Goal: Task Accomplishment & Management: Complete application form

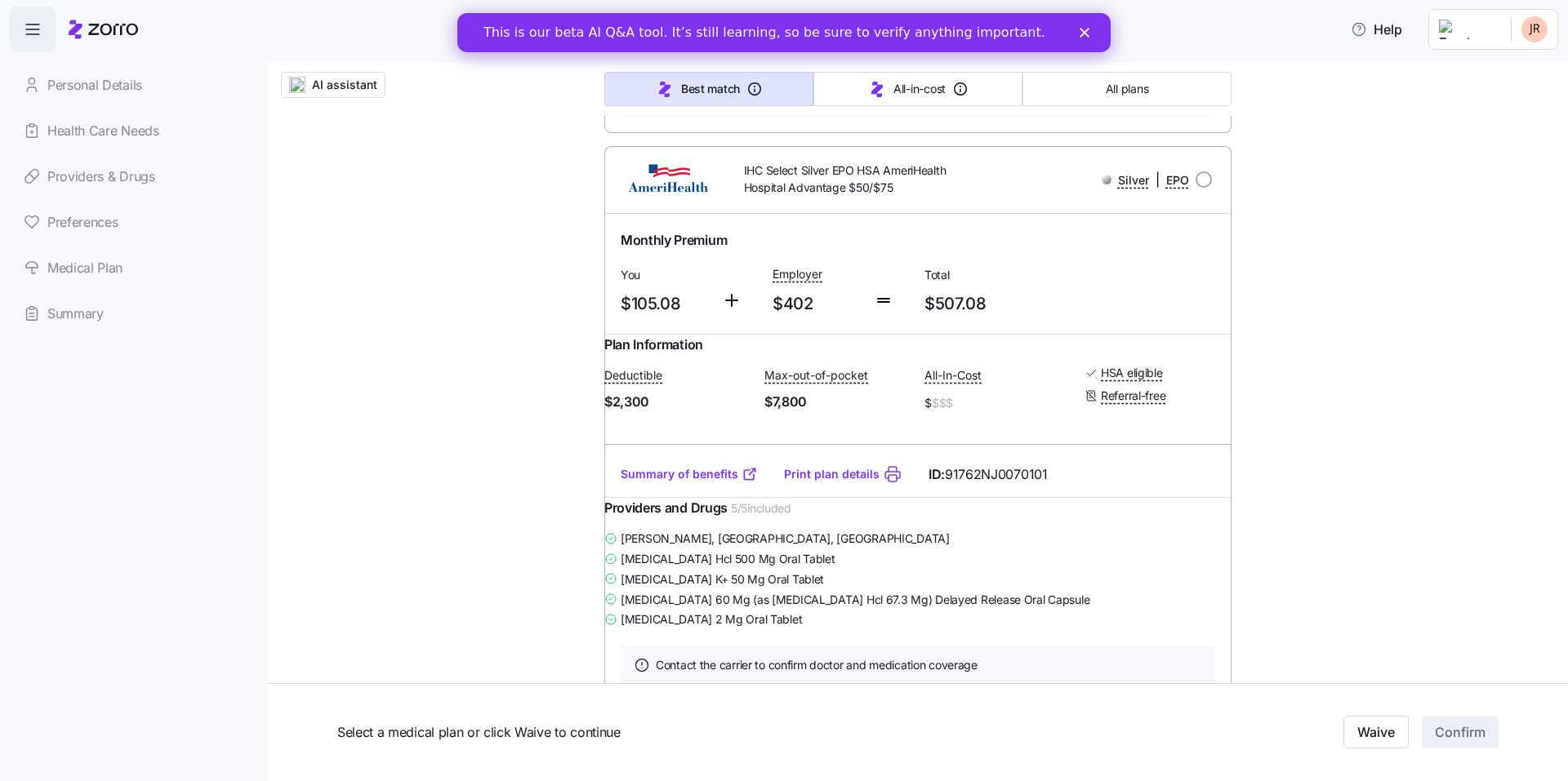
scroll to position [741, 0]
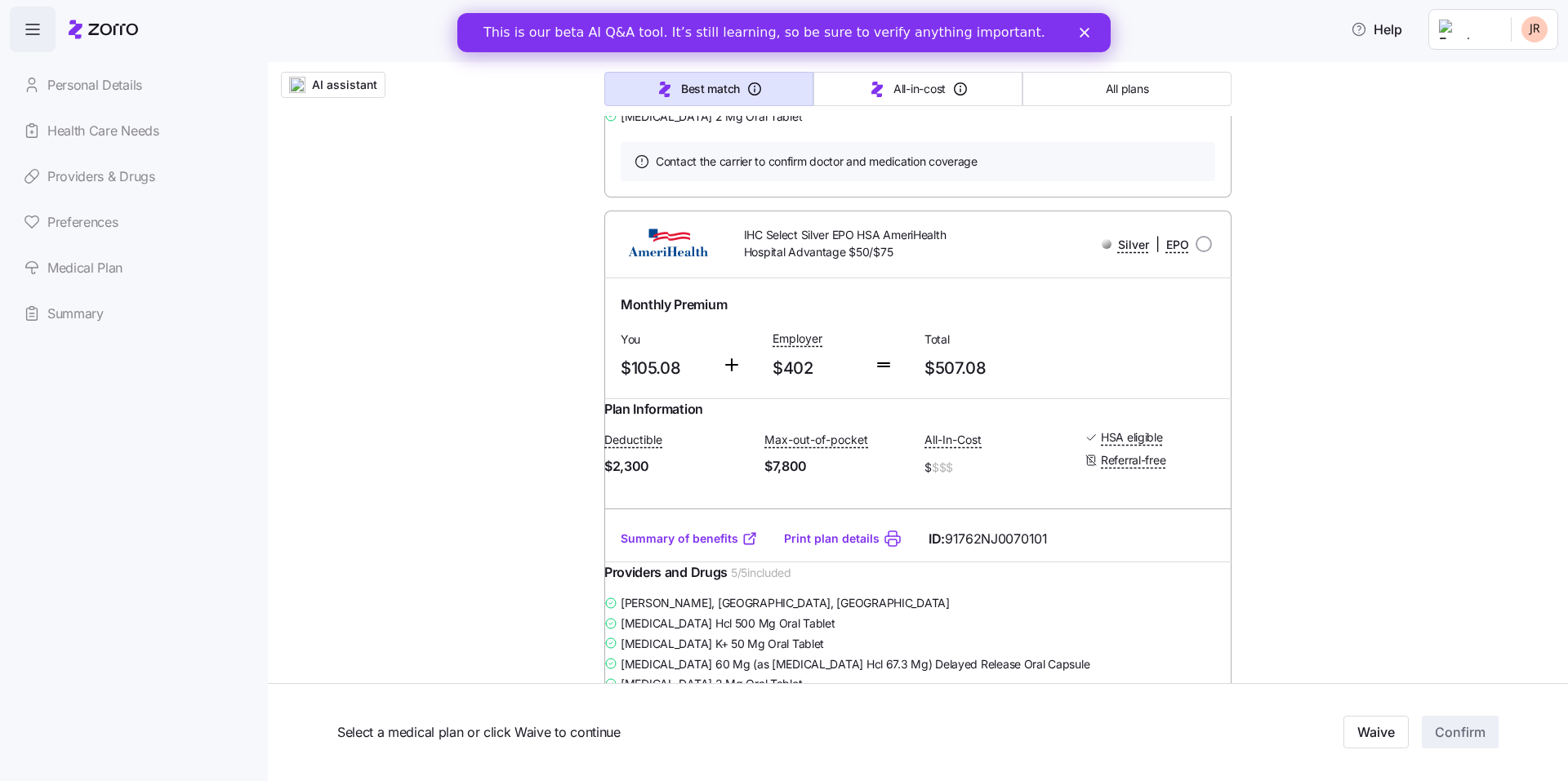
click at [921, 260] on span "IHC Select Silver EPO HSA AmeriHealth Hospital Advantage $50/$75" at bounding box center [853, 243] width 218 height 33
click at [1026, 255] on div "Silver | EPO" at bounding box center [1092, 244] width 238 height 21
click at [1035, 255] on div "Silver | EPO" at bounding box center [1092, 244] width 238 height 21
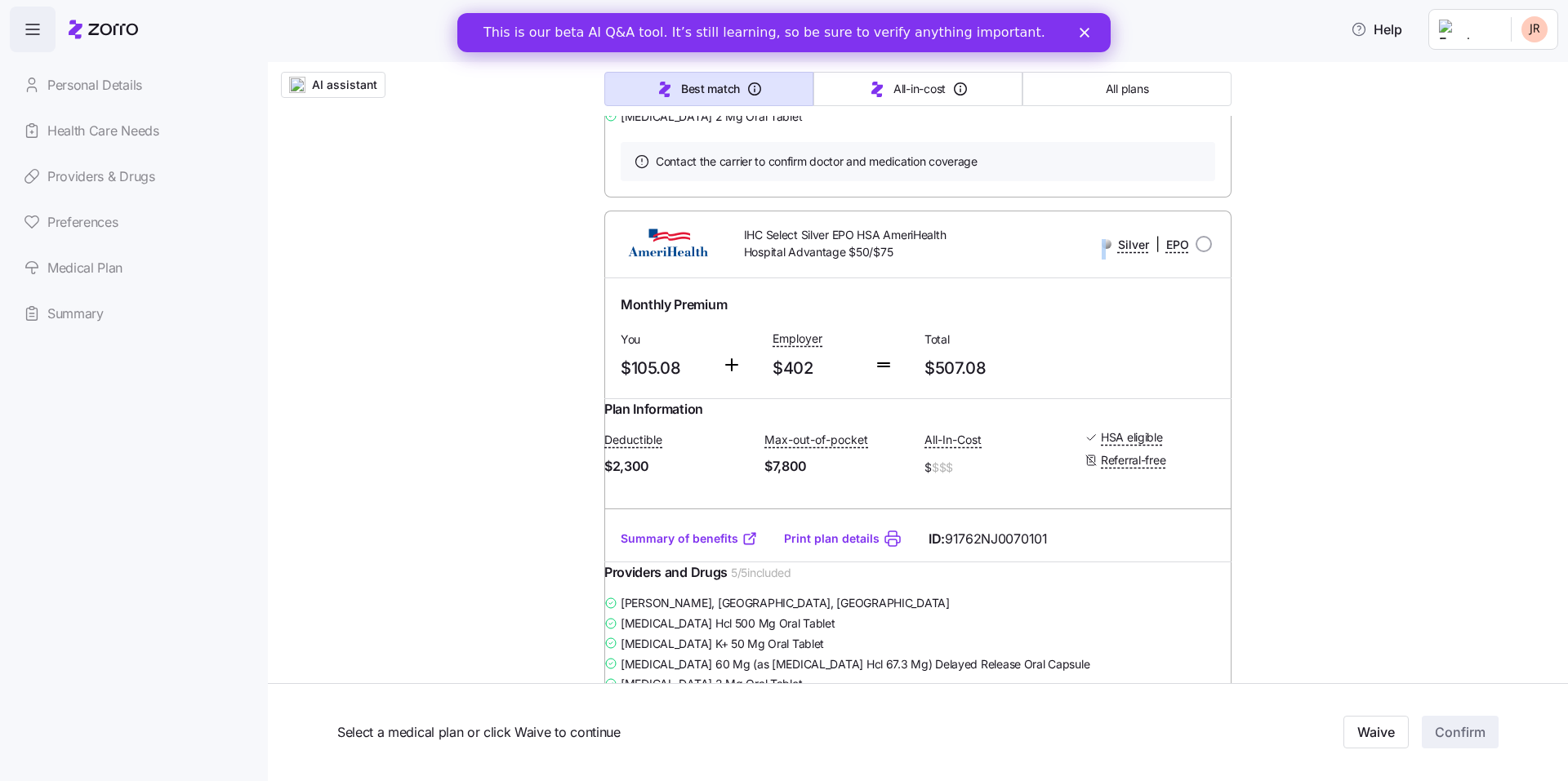
click at [1035, 255] on div "Silver | EPO" at bounding box center [1092, 244] width 238 height 21
click at [1083, 268] on div "IHC Select Silver EPO HSA AmeriHealth Hospital Advantage $50/$75 Silver | EPO" at bounding box center [918, 244] width 601 height 47
click at [1084, 268] on div "IHC Select Silver EPO HSA AmeriHealth Hospital Advantage $50/$75 Silver | EPO" at bounding box center [918, 244] width 601 height 47
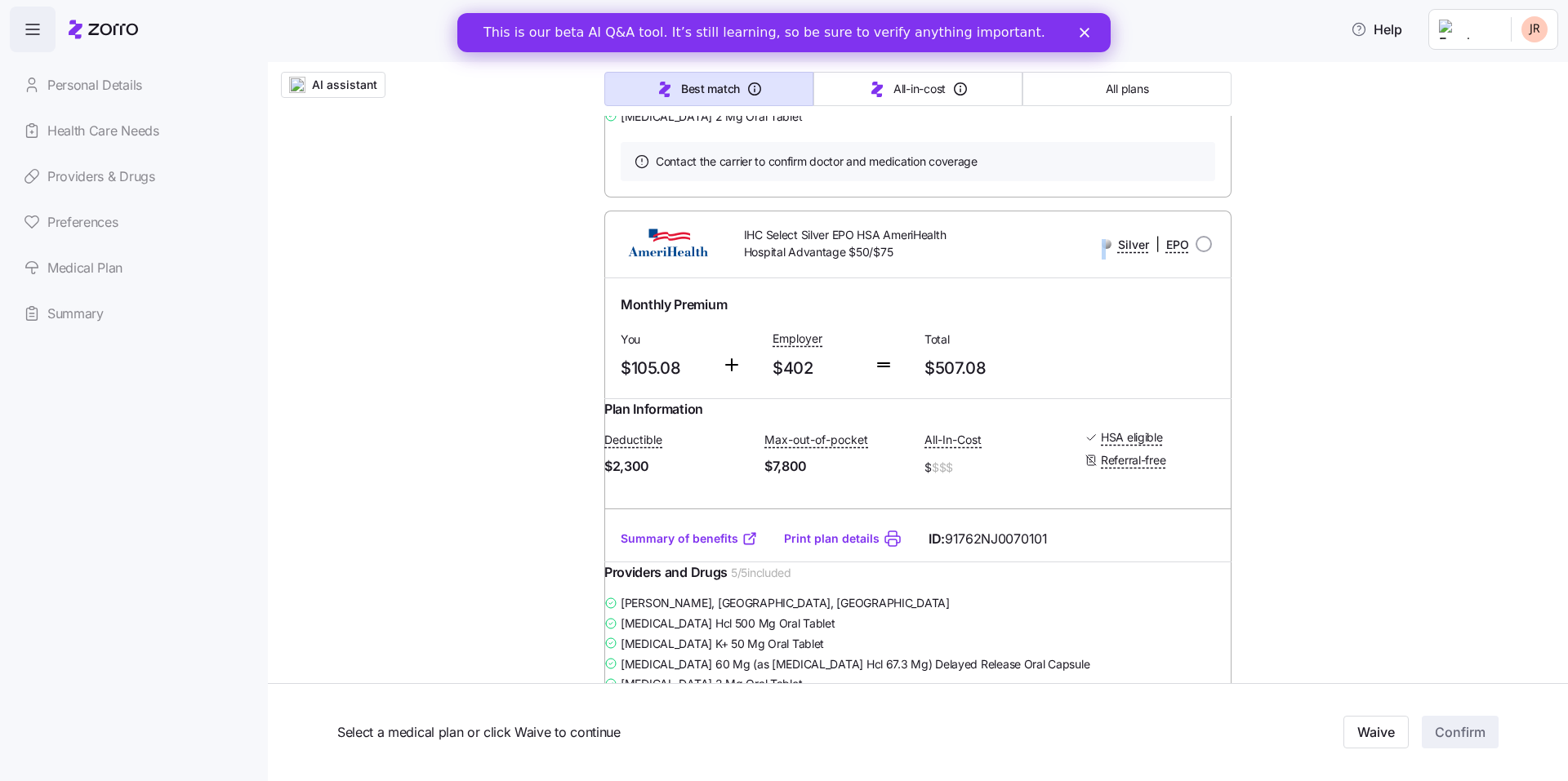
click at [1084, 268] on div "IHC Select Silver EPO HSA AmeriHealth Hospital Advantage $50/$75 Silver | EPO" at bounding box center [918, 244] width 601 height 47
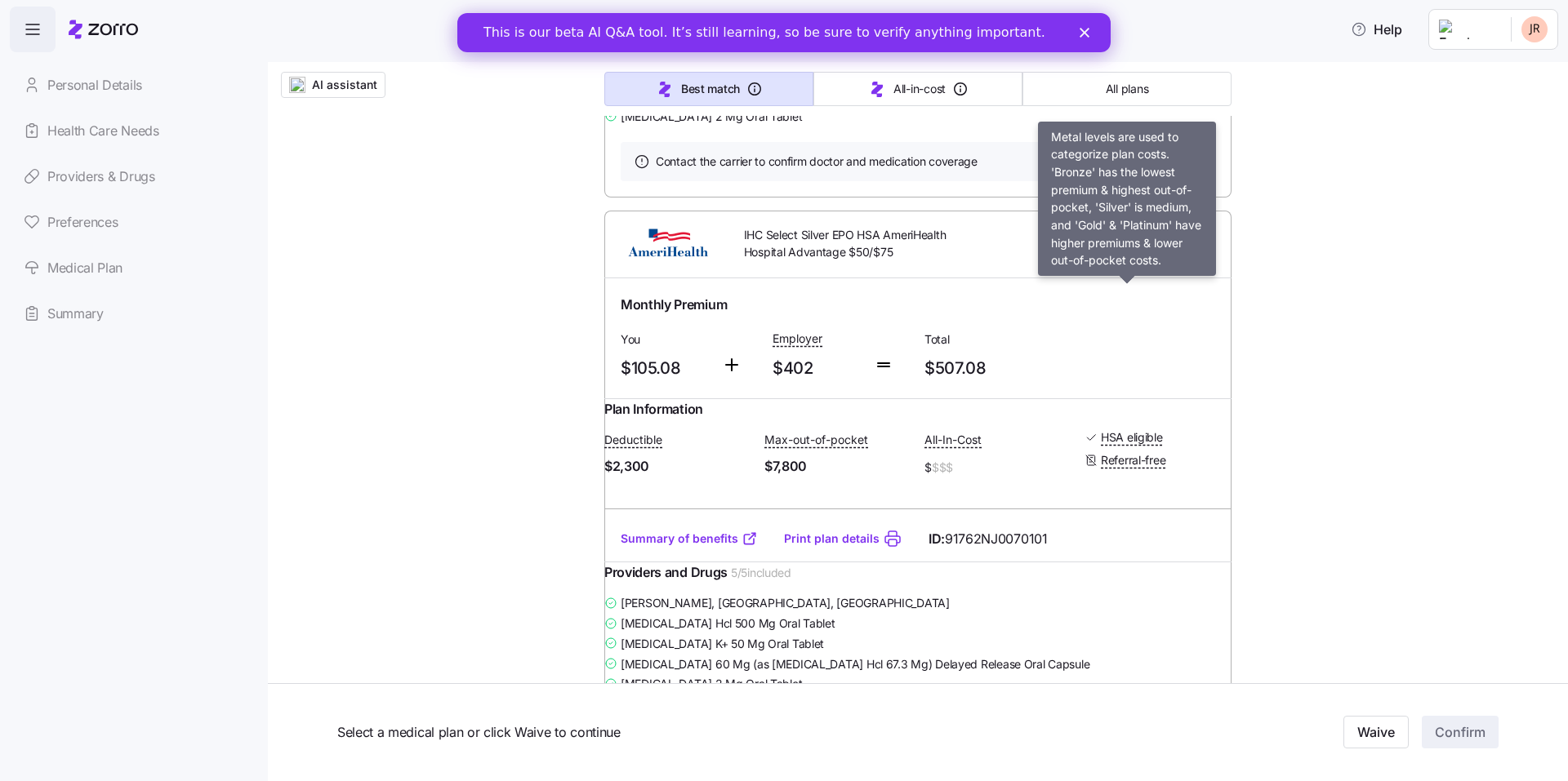
click at [1125, 253] on span "Silver" at bounding box center [1133, 245] width 31 height 16
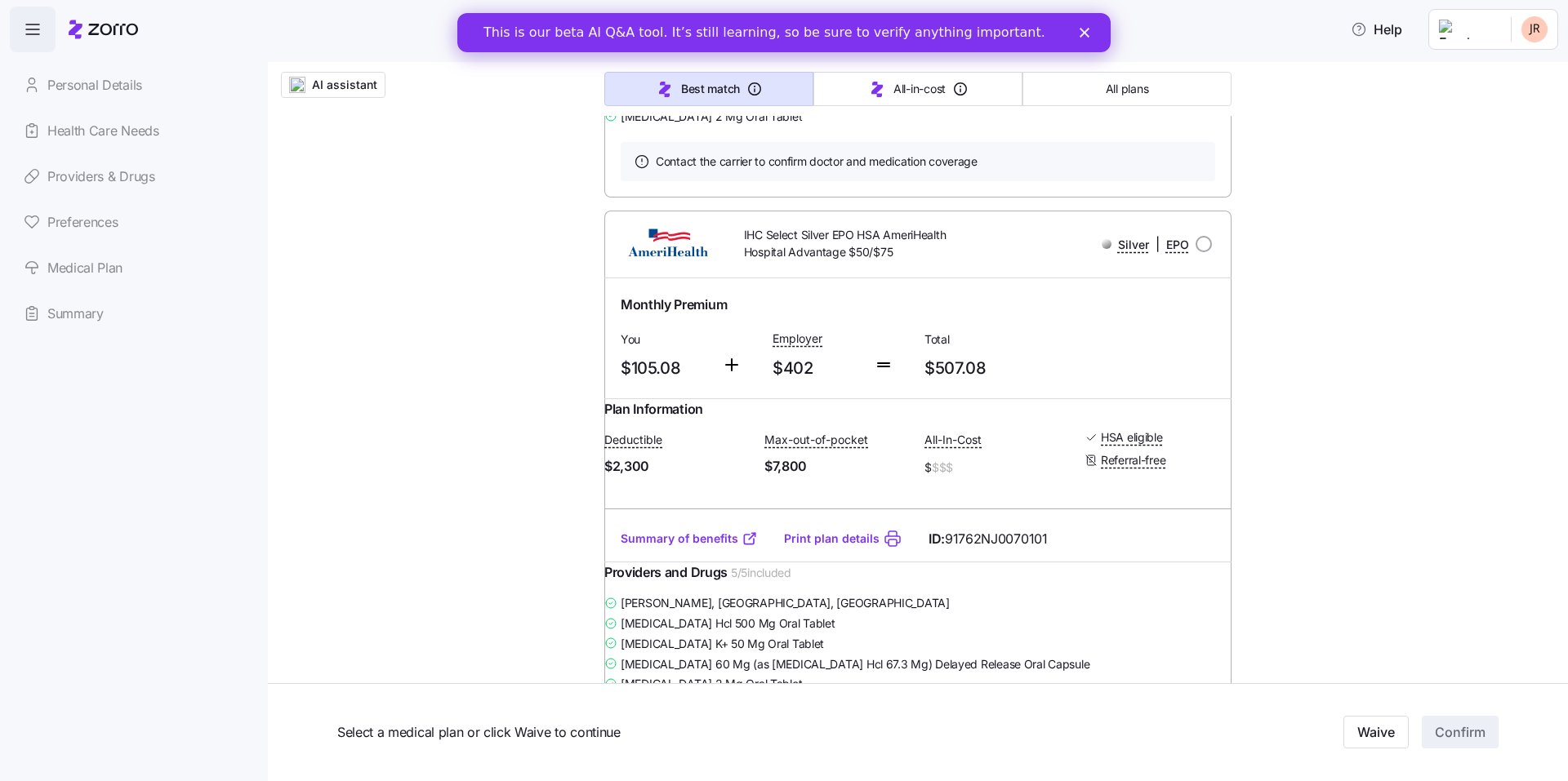
click at [807, 260] on span "IHC Select Silver EPO HSA AmeriHealth Hospital Advantage $50/$75" at bounding box center [853, 243] width 218 height 33
click at [661, 264] on img at bounding box center [667, 243] width 100 height 39
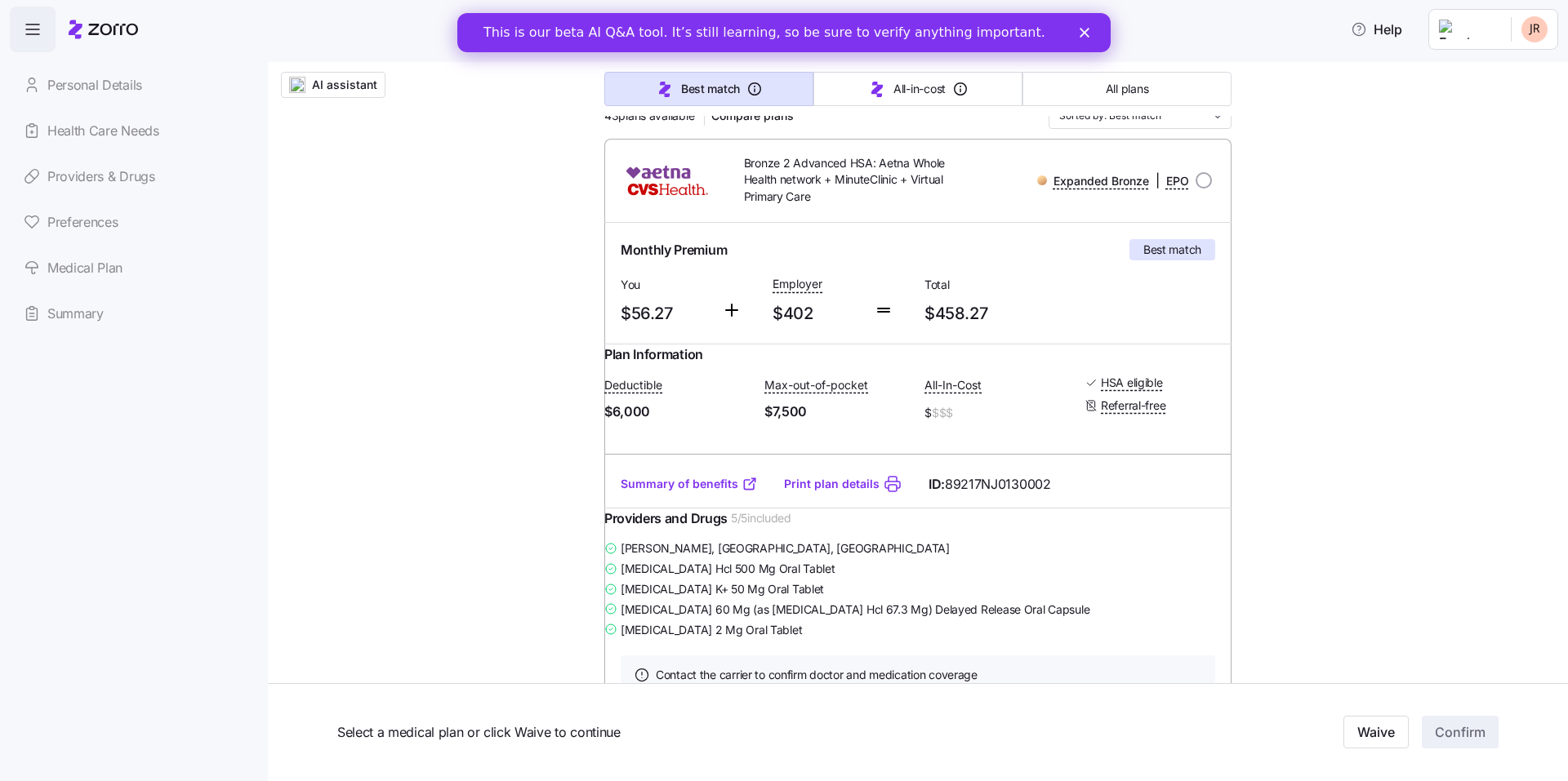
scroll to position [0, 0]
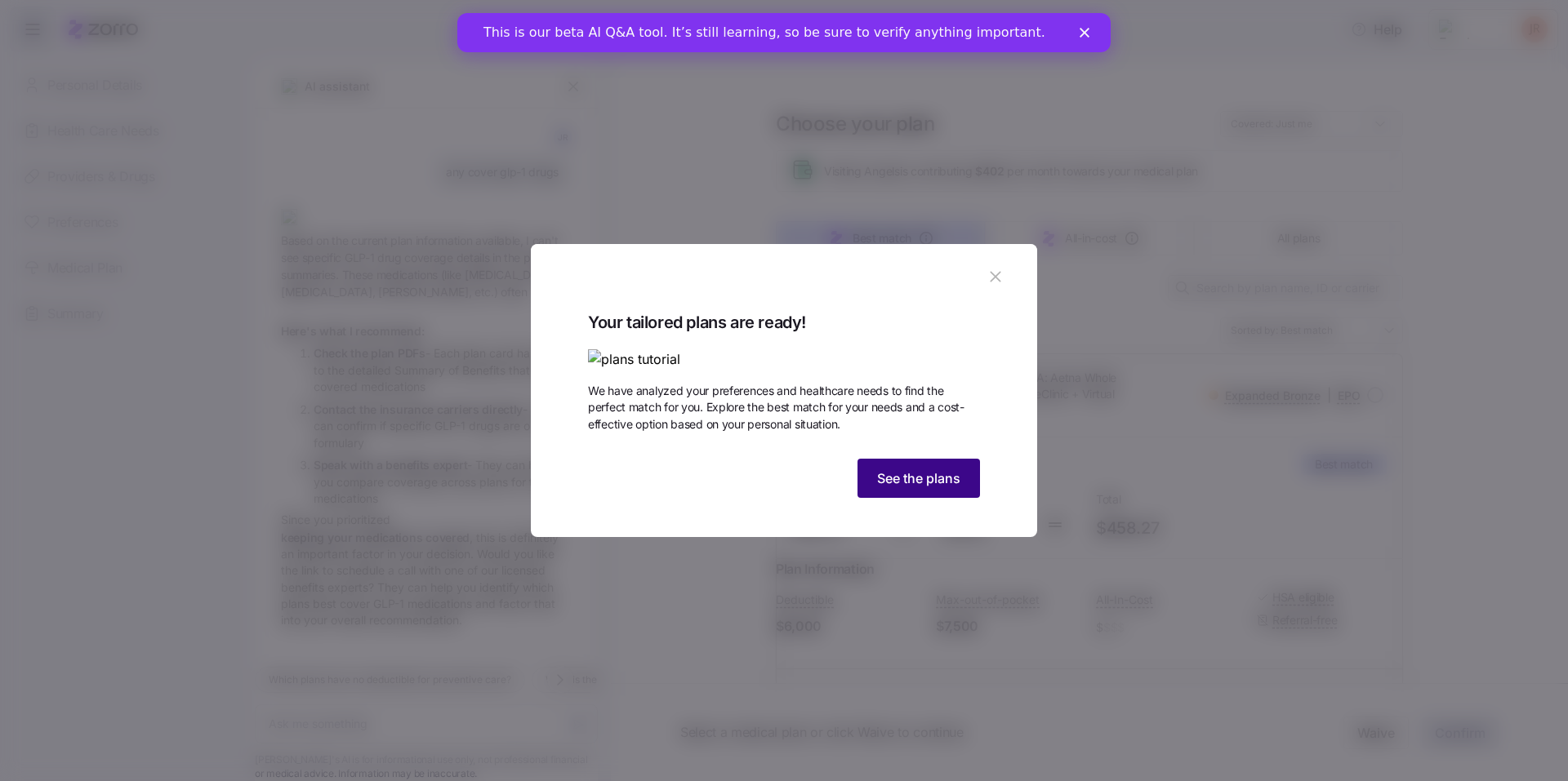
click at [890, 488] on span "See the plans" at bounding box center [919, 478] width 83 height 20
type textarea "x"
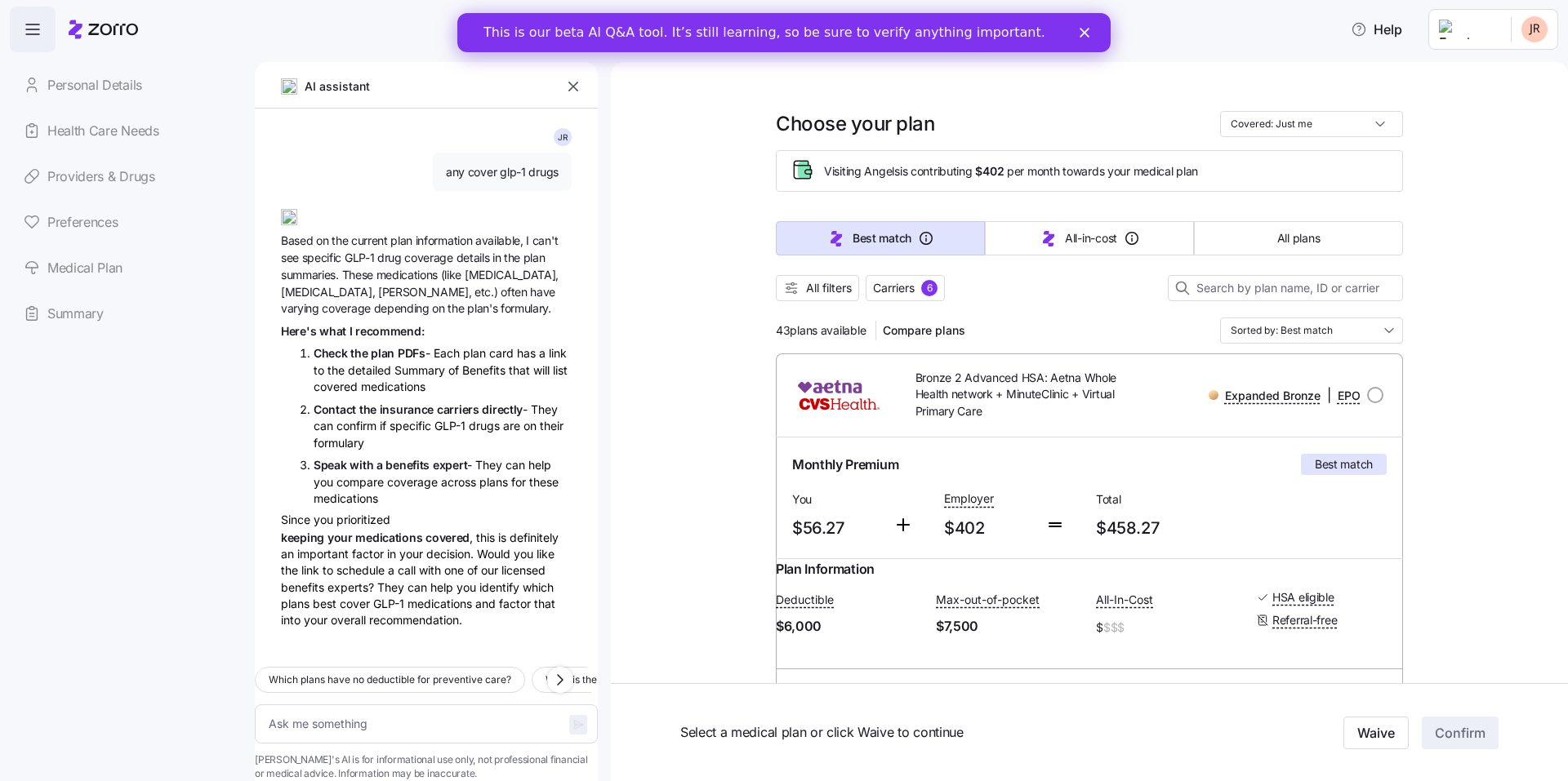
drag, startPoint x: 1554, startPoint y: 122, endPoint x: 1554, endPoint y: 173, distance: 51.0
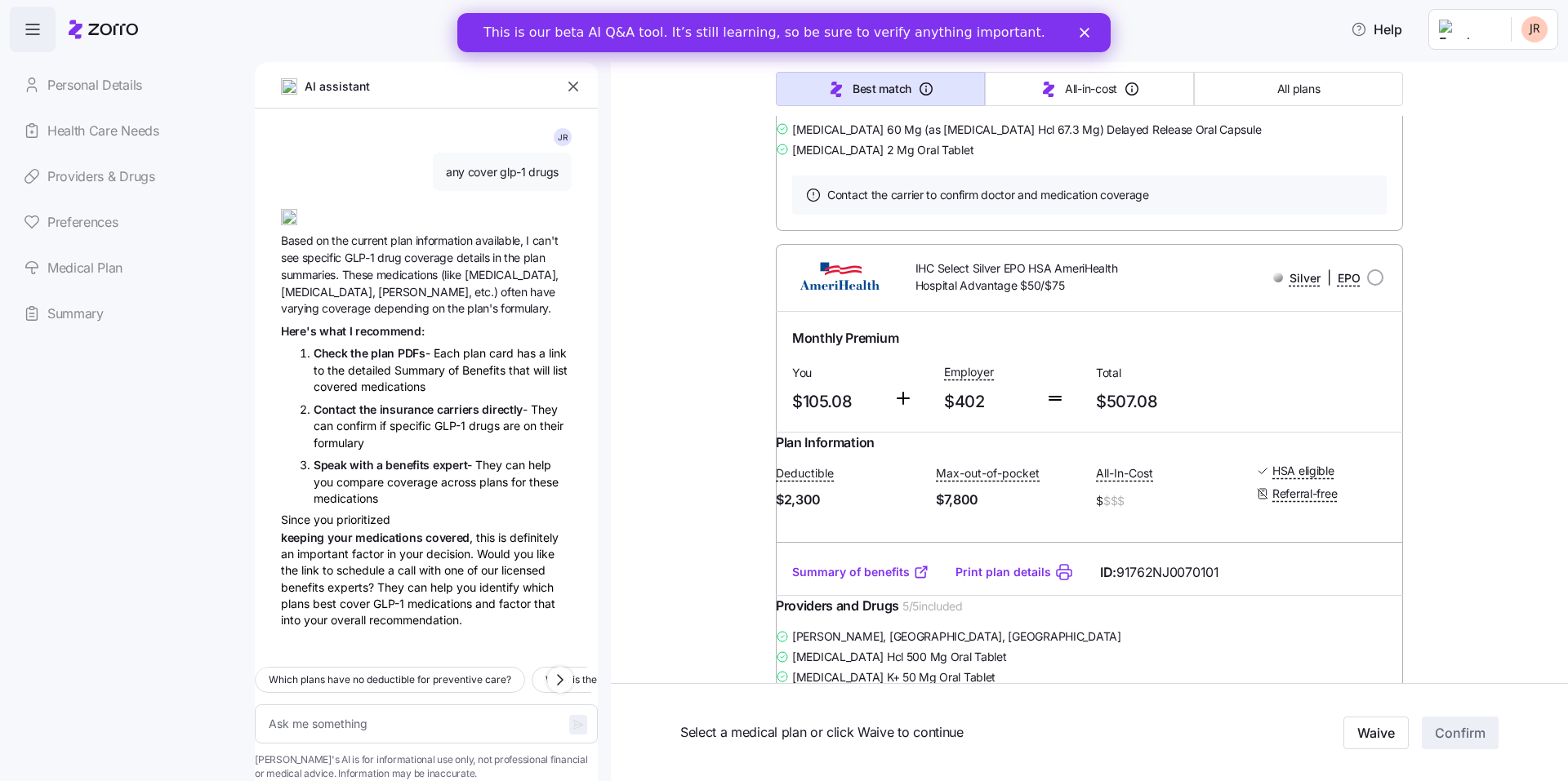
scroll to position [741, 0]
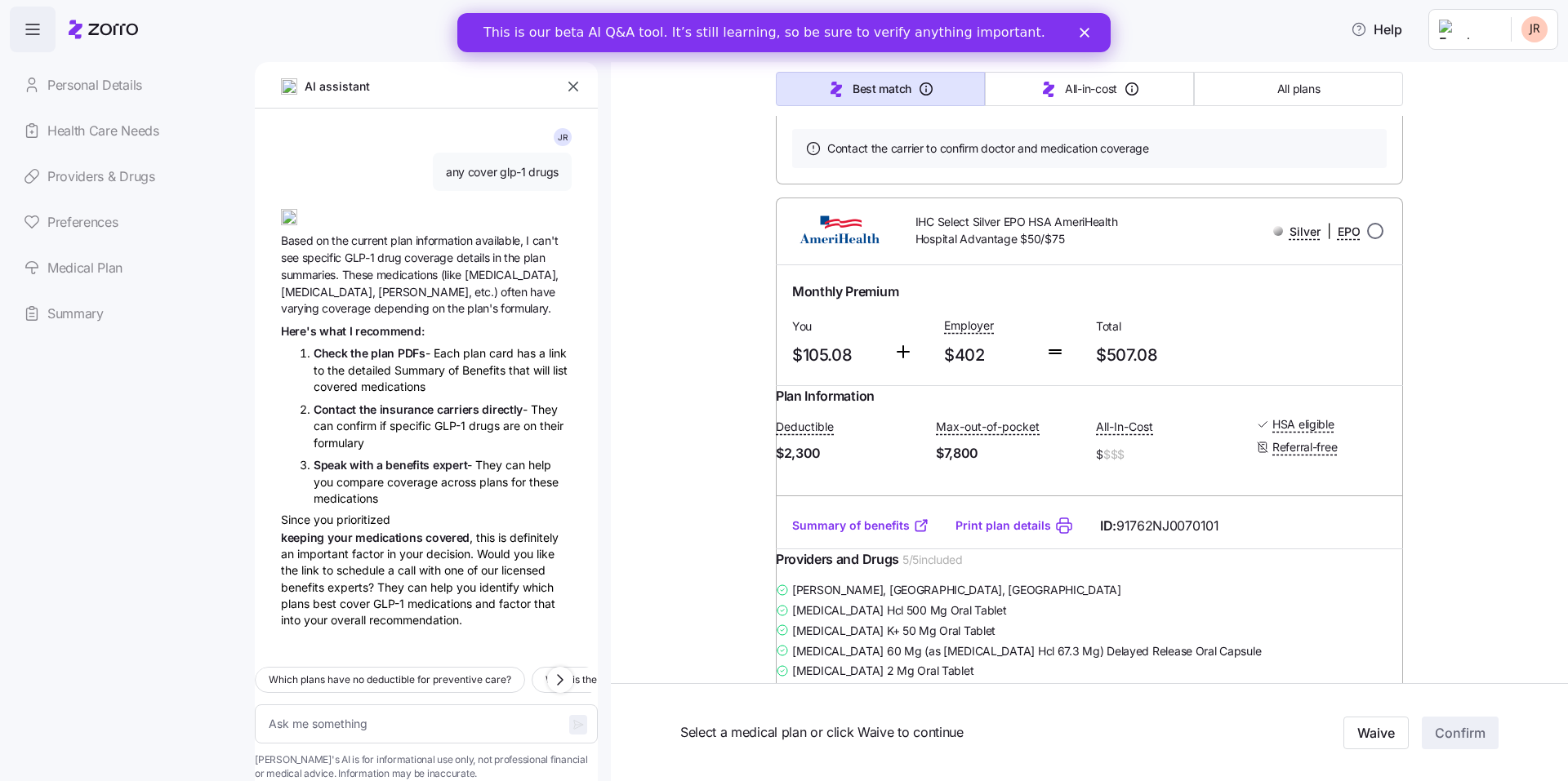
click at [1372, 240] on input "radio" at bounding box center [1375, 231] width 16 height 16
radio input "true"
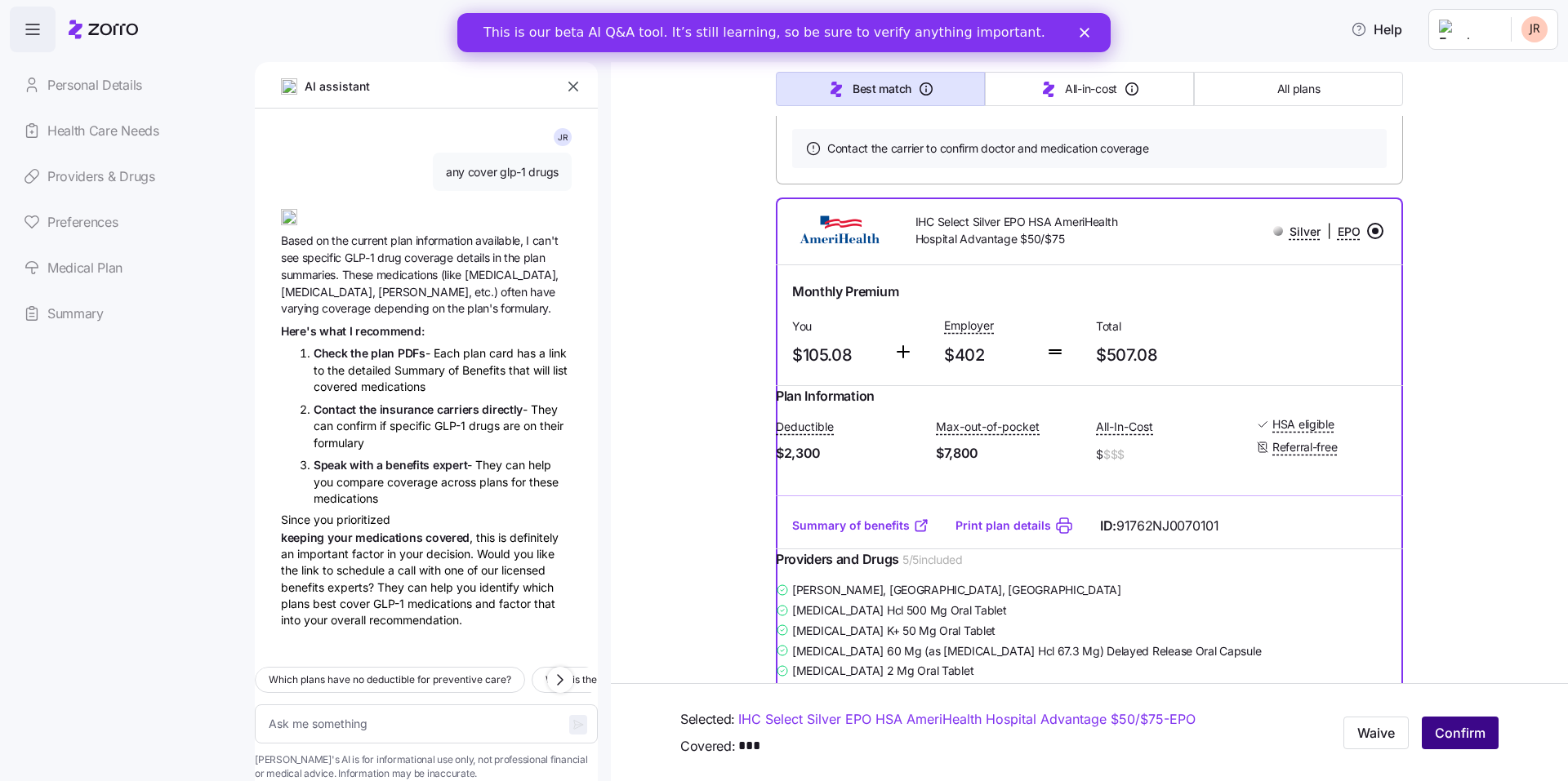
click at [1451, 743] on button "Confirm" at bounding box center [1459, 733] width 77 height 33
type textarea "x"
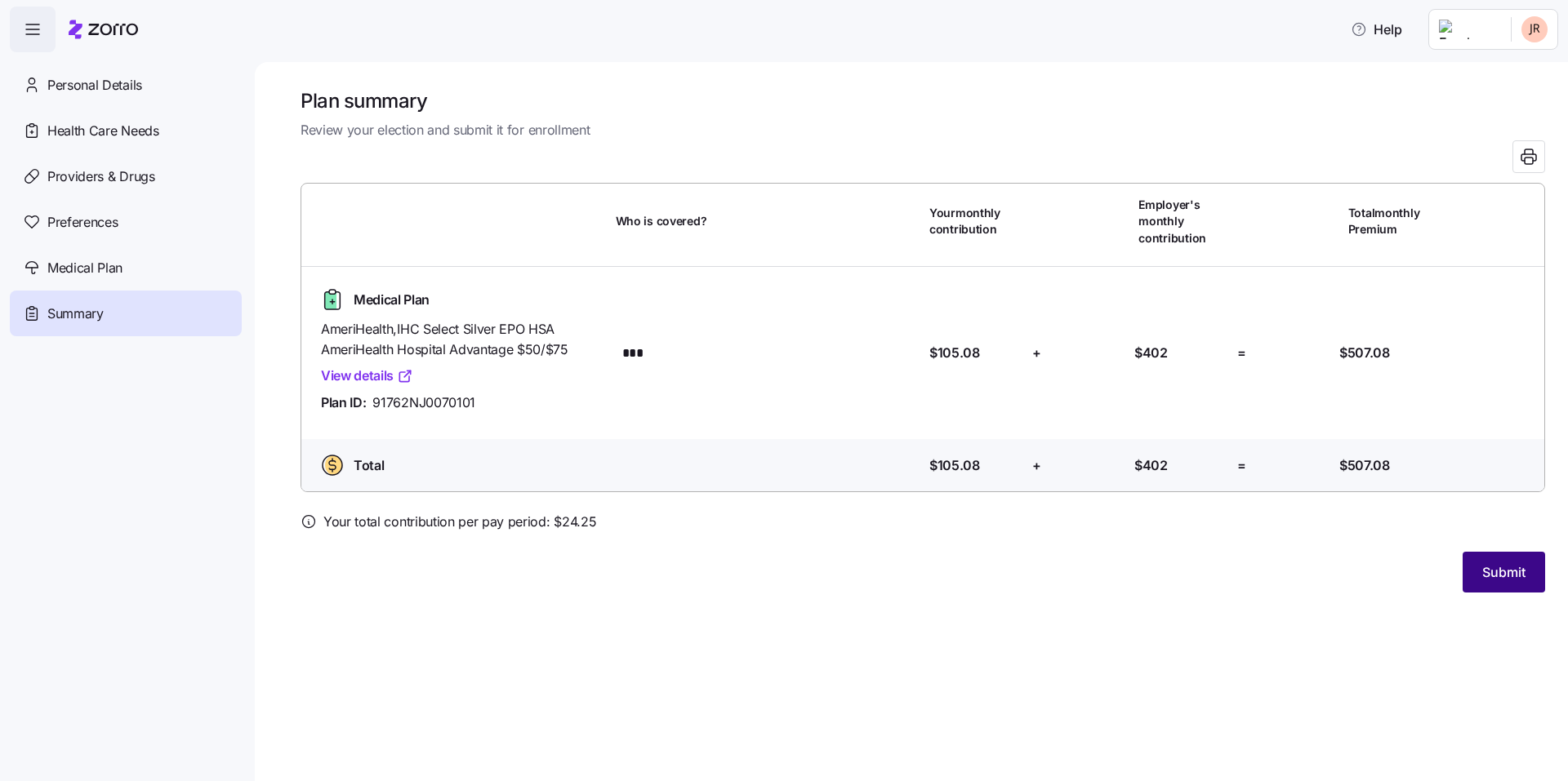
click at [1516, 554] on button "Submit" at bounding box center [1503, 571] width 82 height 41
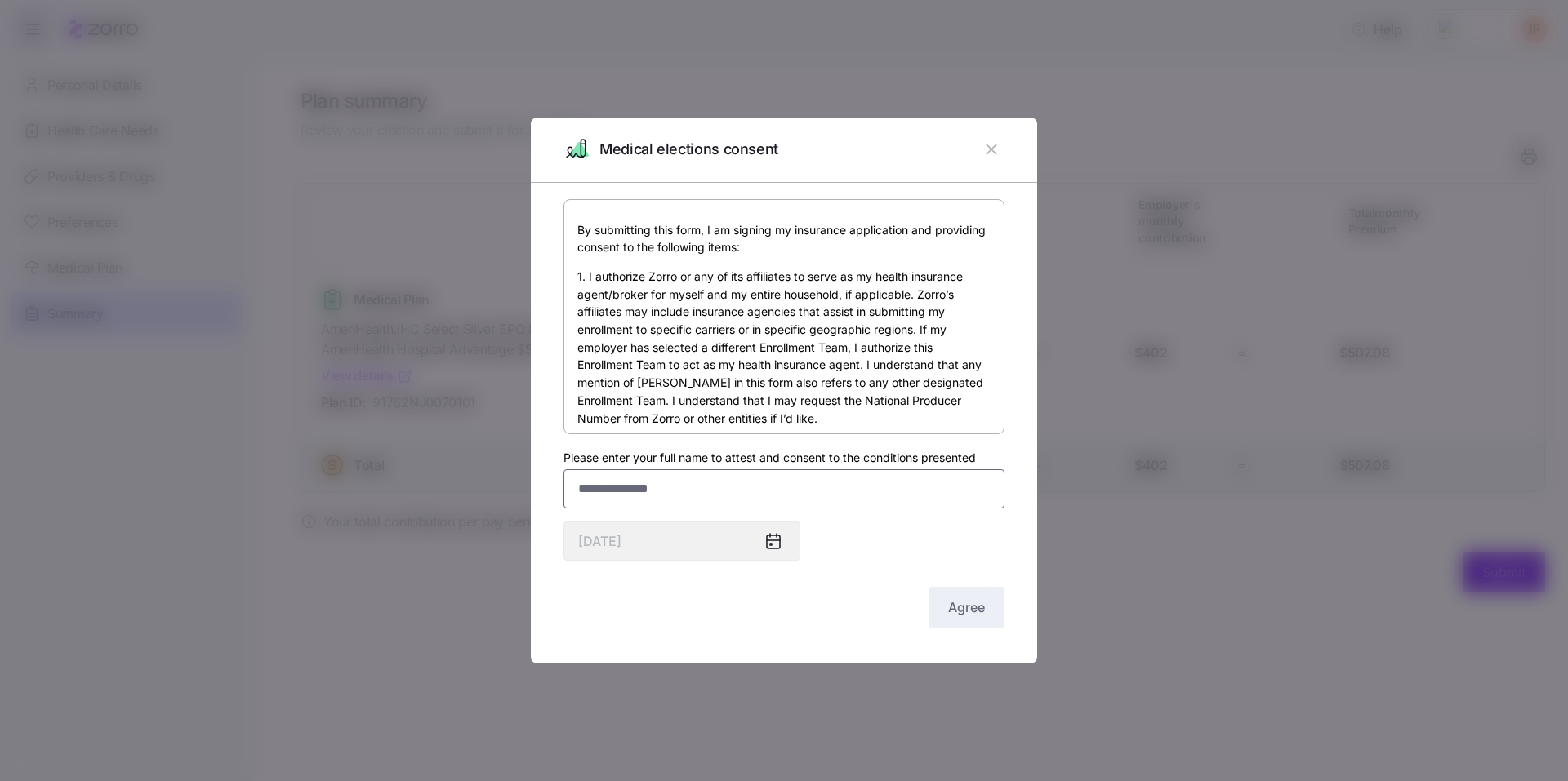
click at [710, 498] on input "Please enter your full name to attest and consent to the conditions presented" at bounding box center [784, 488] width 441 height 39
type input "**********"
click at [942, 608] on button "Agree" at bounding box center [967, 607] width 76 height 41
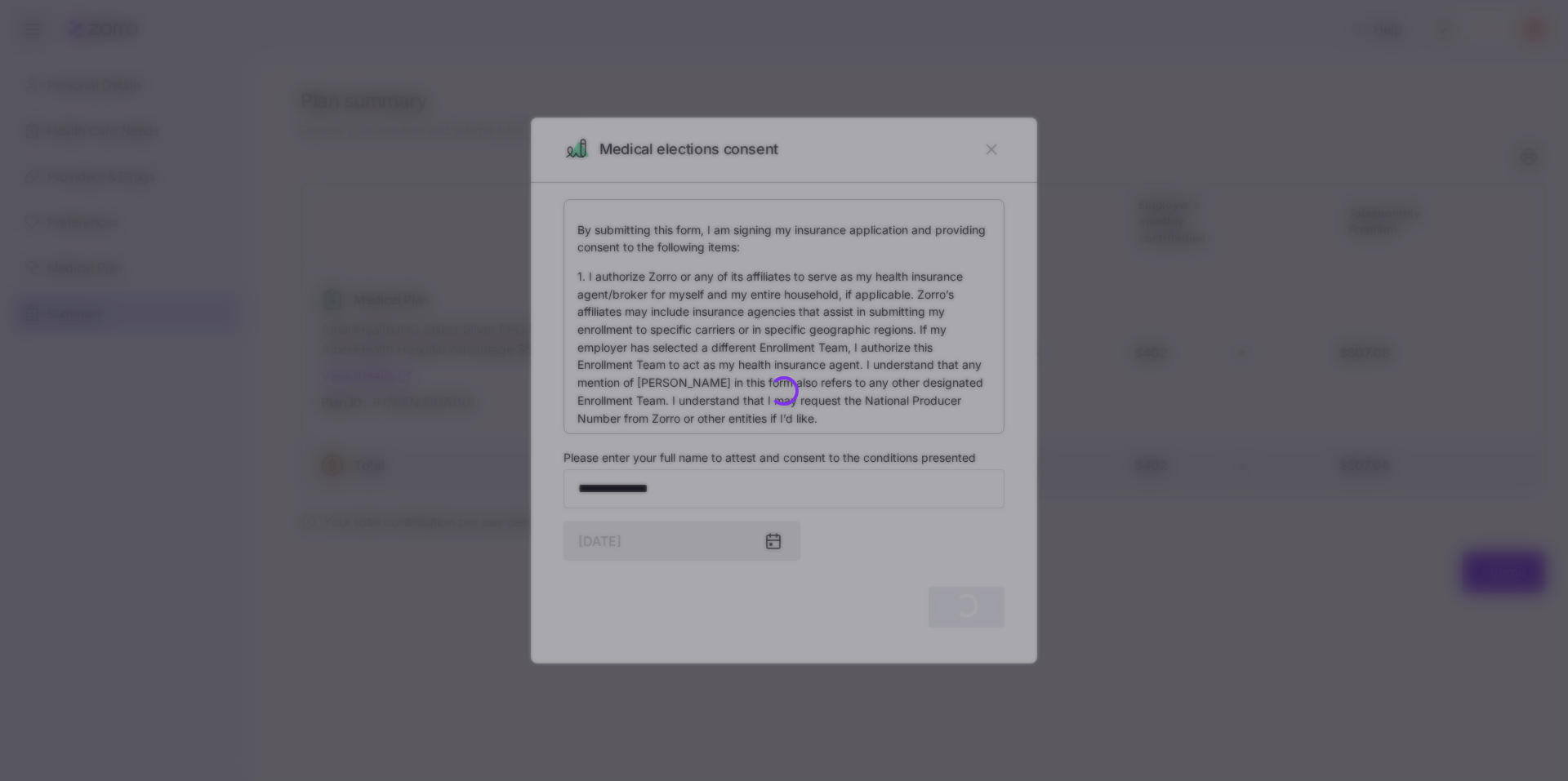
click at [942, 608] on div at bounding box center [784, 390] width 1568 height 781
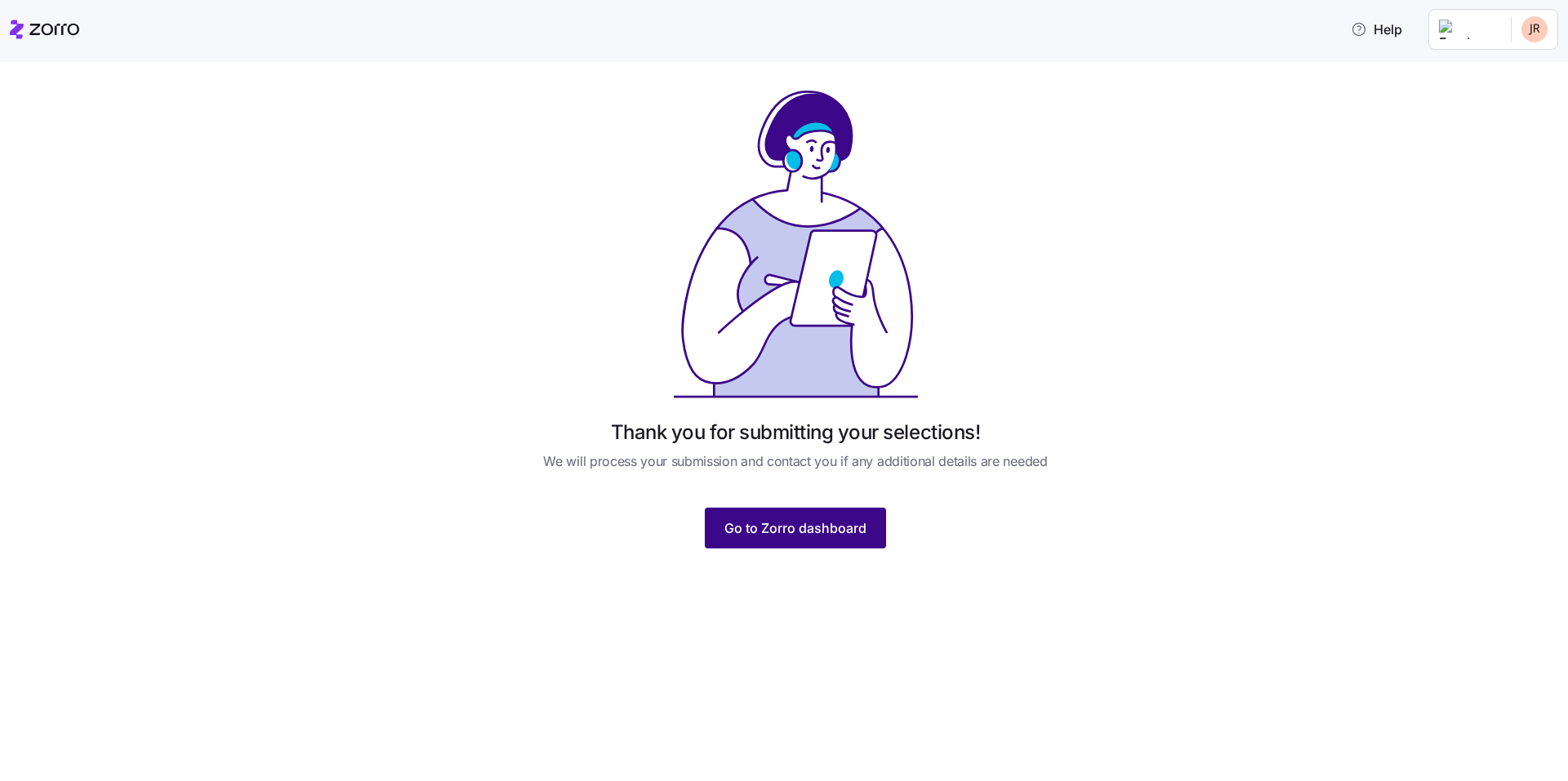
drag, startPoint x: 942, startPoint y: 608, endPoint x: 817, endPoint y: 537, distance: 143.8
click at [817, 537] on span "Go to Zorro dashboard" at bounding box center [795, 528] width 142 height 20
